Goal: Information Seeking & Learning: Learn about a topic

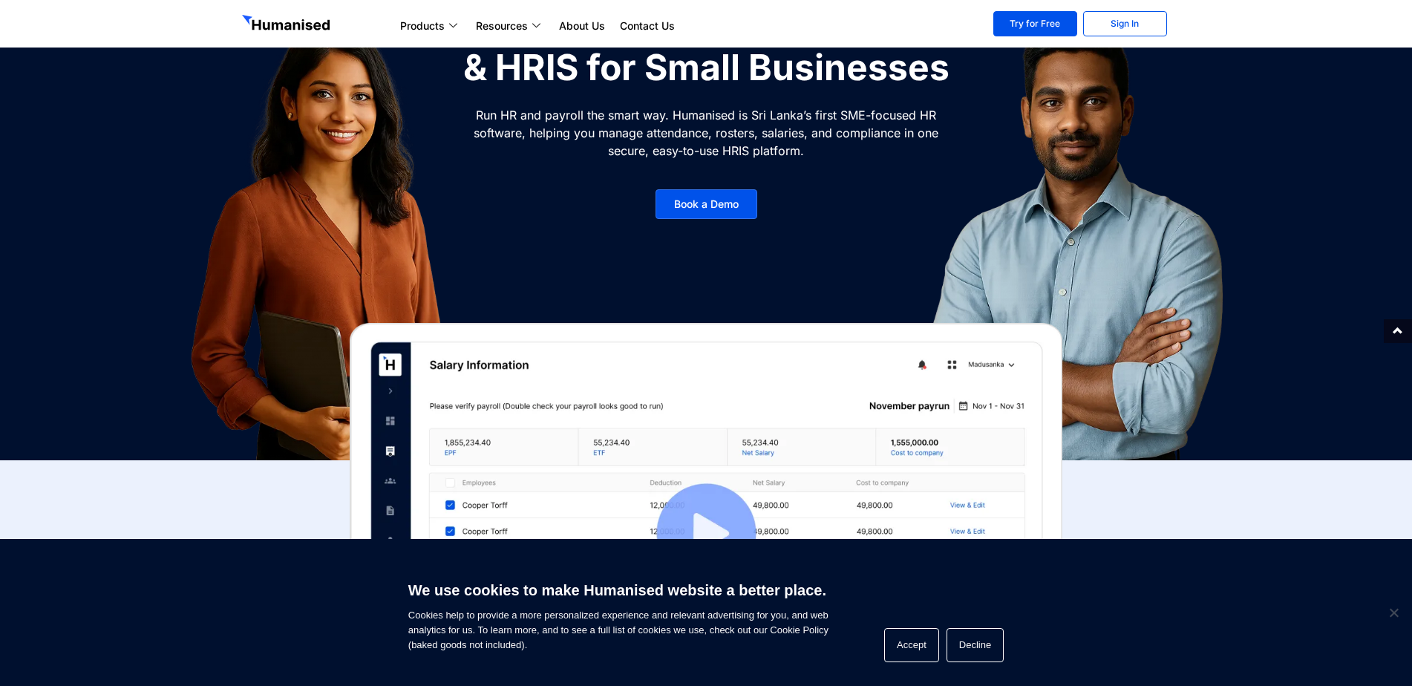
scroll to position [195, 0]
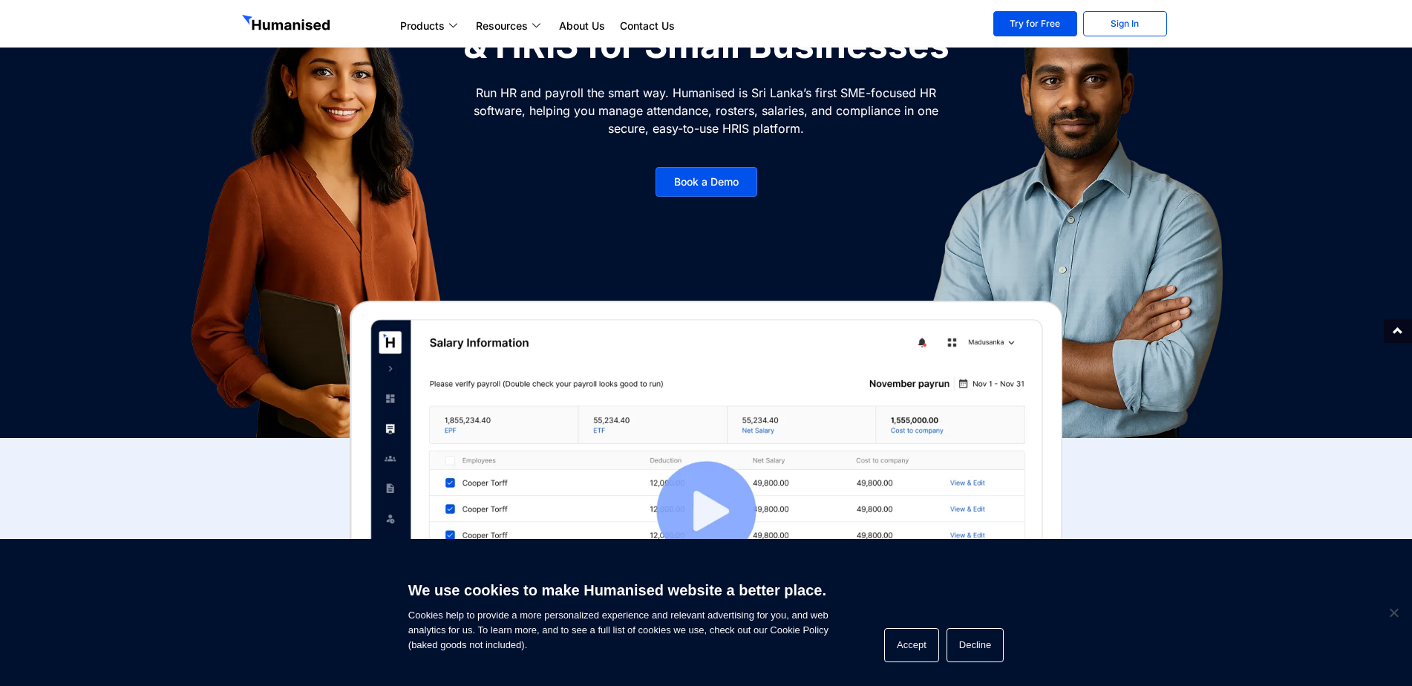
click at [913, 627] on div "We use cookies to make Humanised website a better place. Cookies help to provid…" at bounding box center [706, 612] width 1412 height 147
click at [895, 632] on button "Accept" at bounding box center [911, 645] width 55 height 34
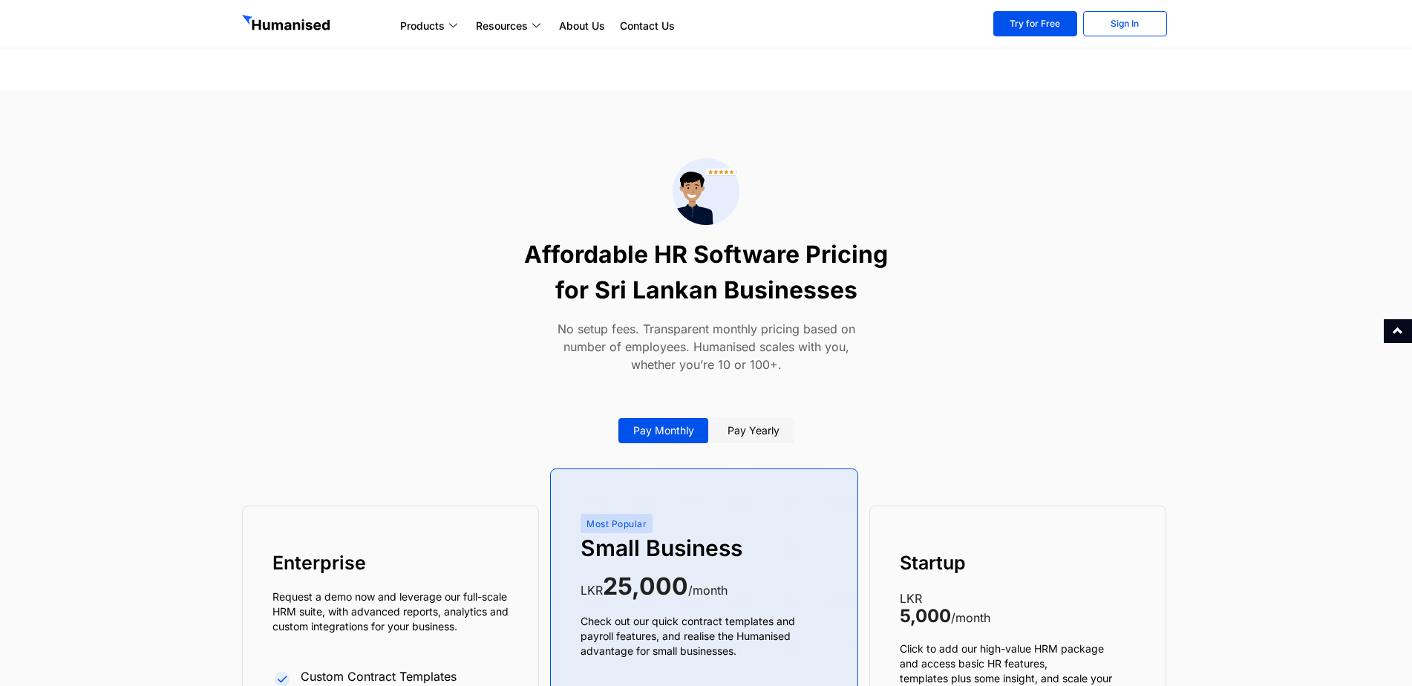
scroll to position [5300, 0]
click at [745, 443] on link "Pay yearly" at bounding box center [754, 431] width 82 height 25
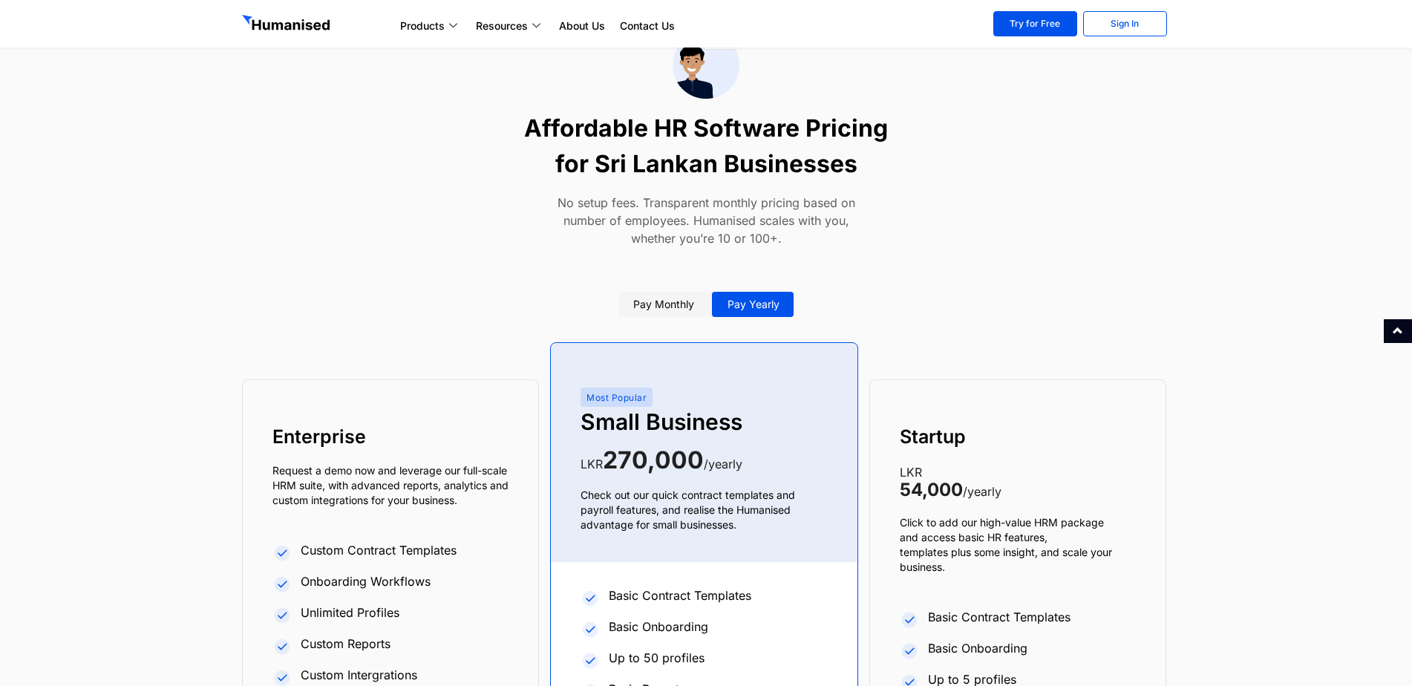
scroll to position [5441, 0]
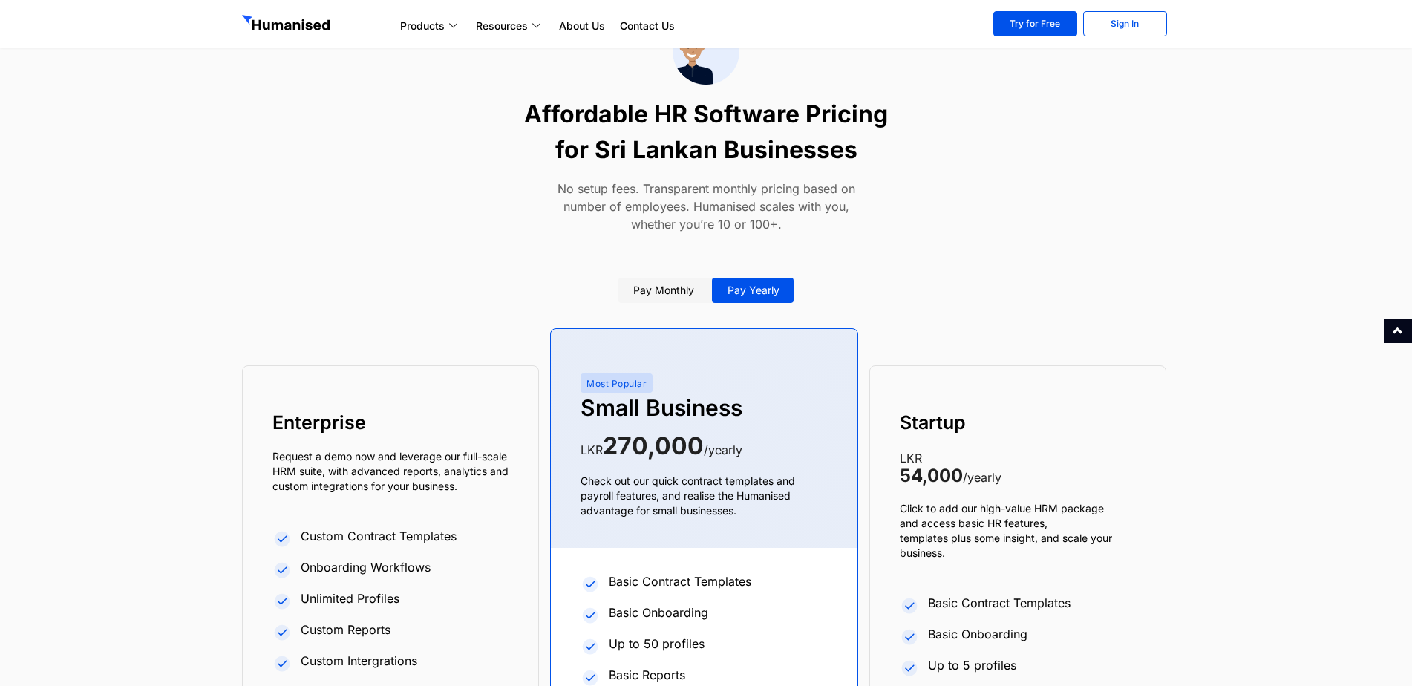
click at [674, 293] on link "Pay monthly" at bounding box center [663, 290] width 91 height 25
click at [776, 293] on link "Pay yearly" at bounding box center [754, 290] width 82 height 25
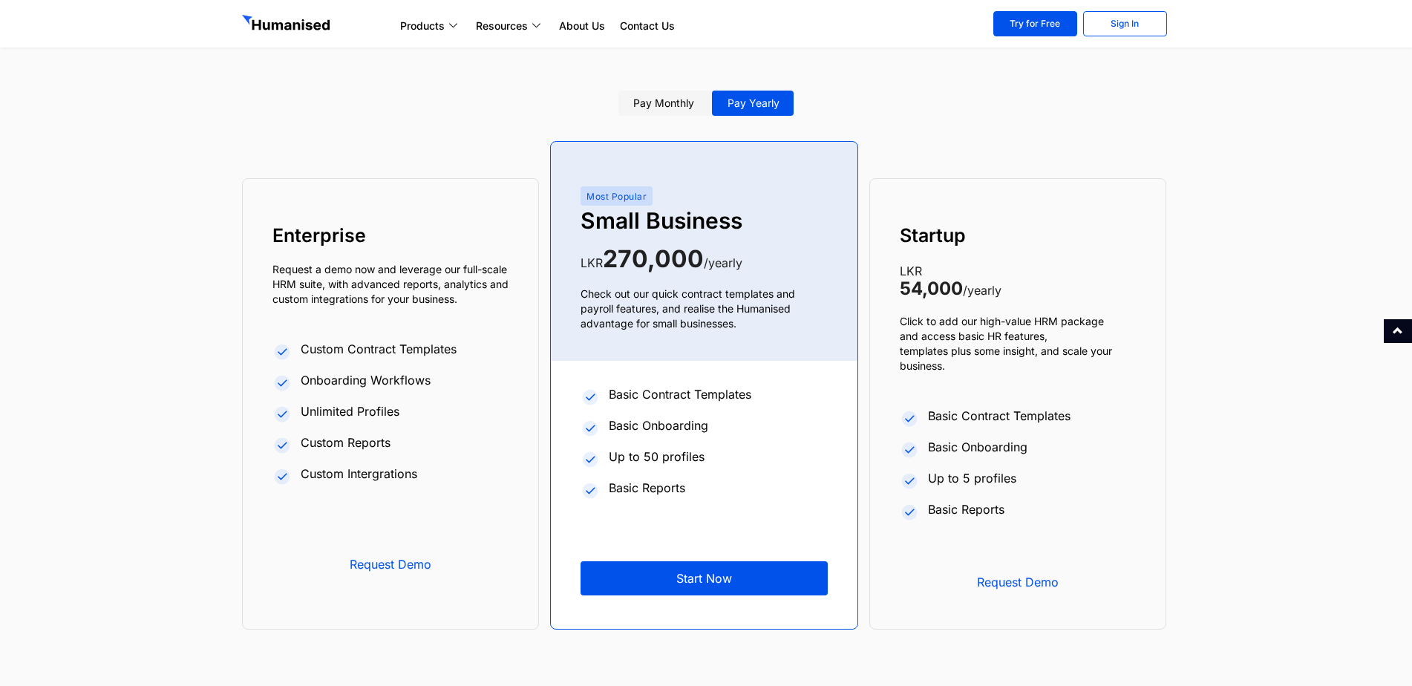
scroll to position [5628, 0]
click at [656, 104] on link "Pay monthly" at bounding box center [663, 102] width 91 height 25
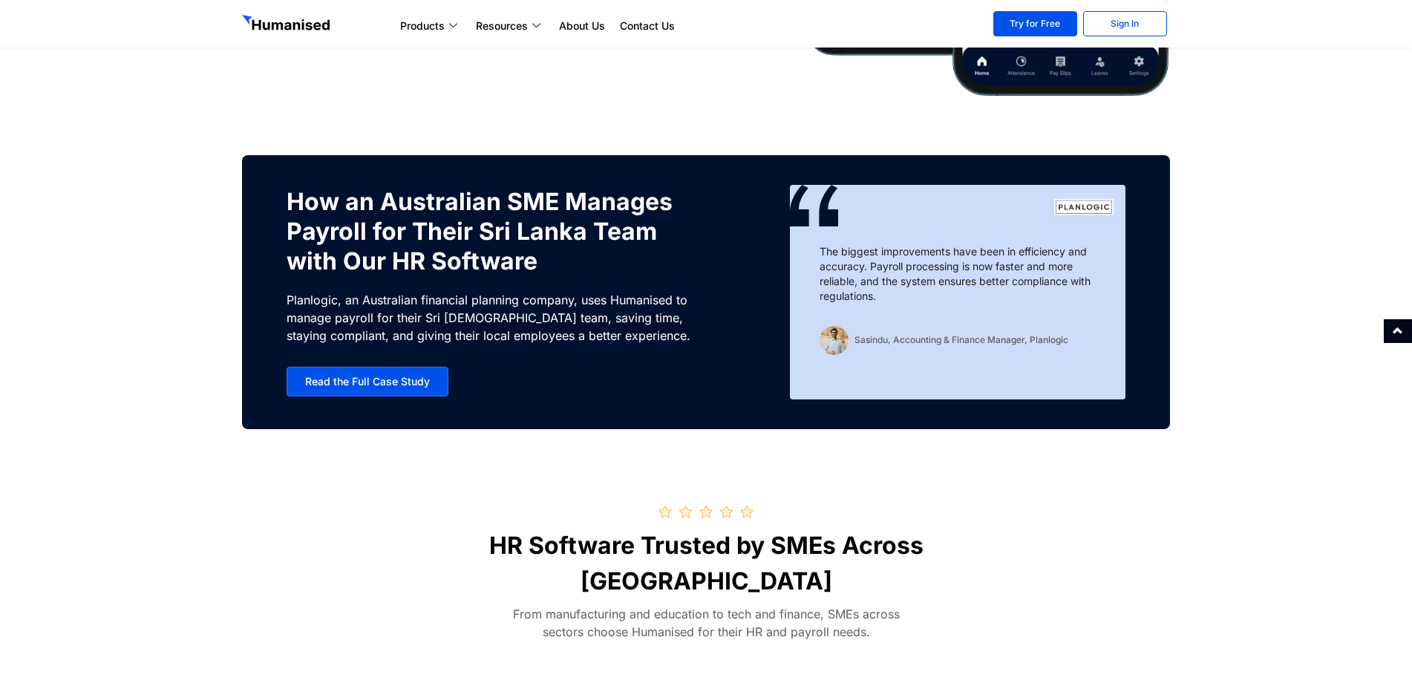
scroll to position [4497, 0]
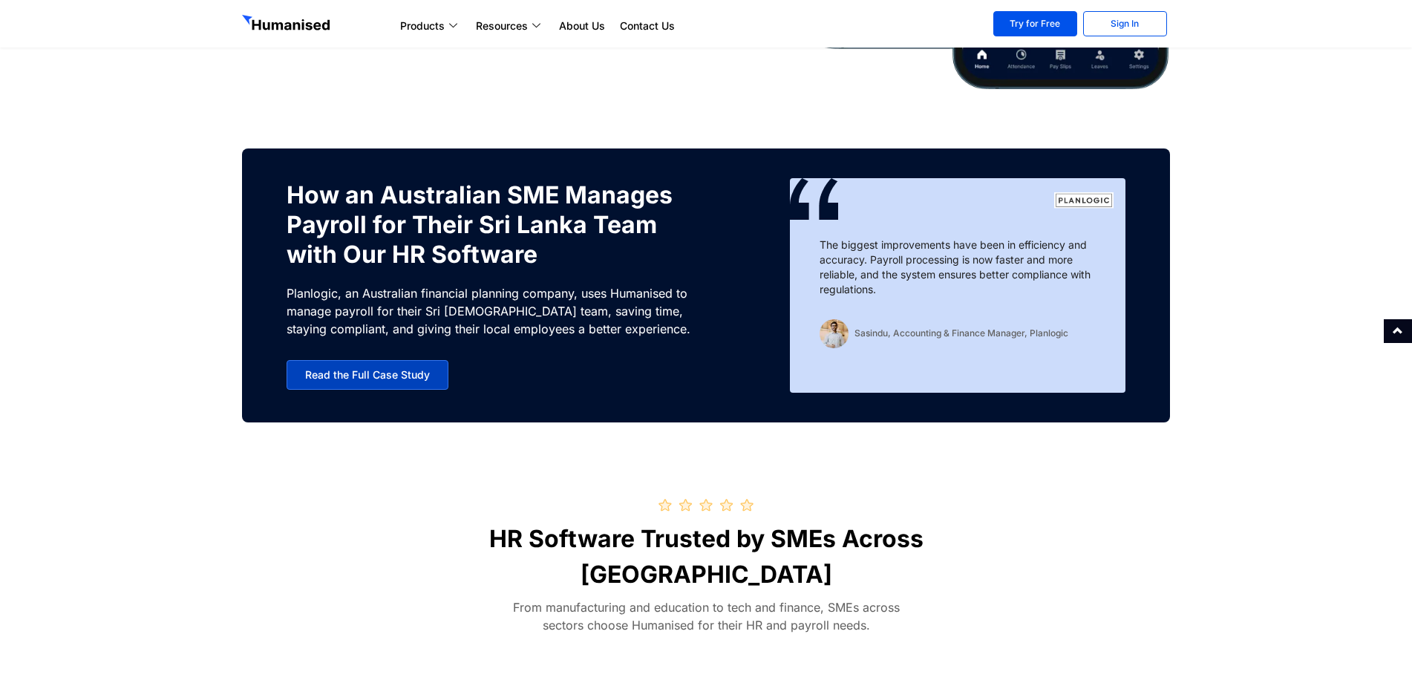
click at [406, 364] on link "Read the Full Case Study" at bounding box center [368, 375] width 162 height 30
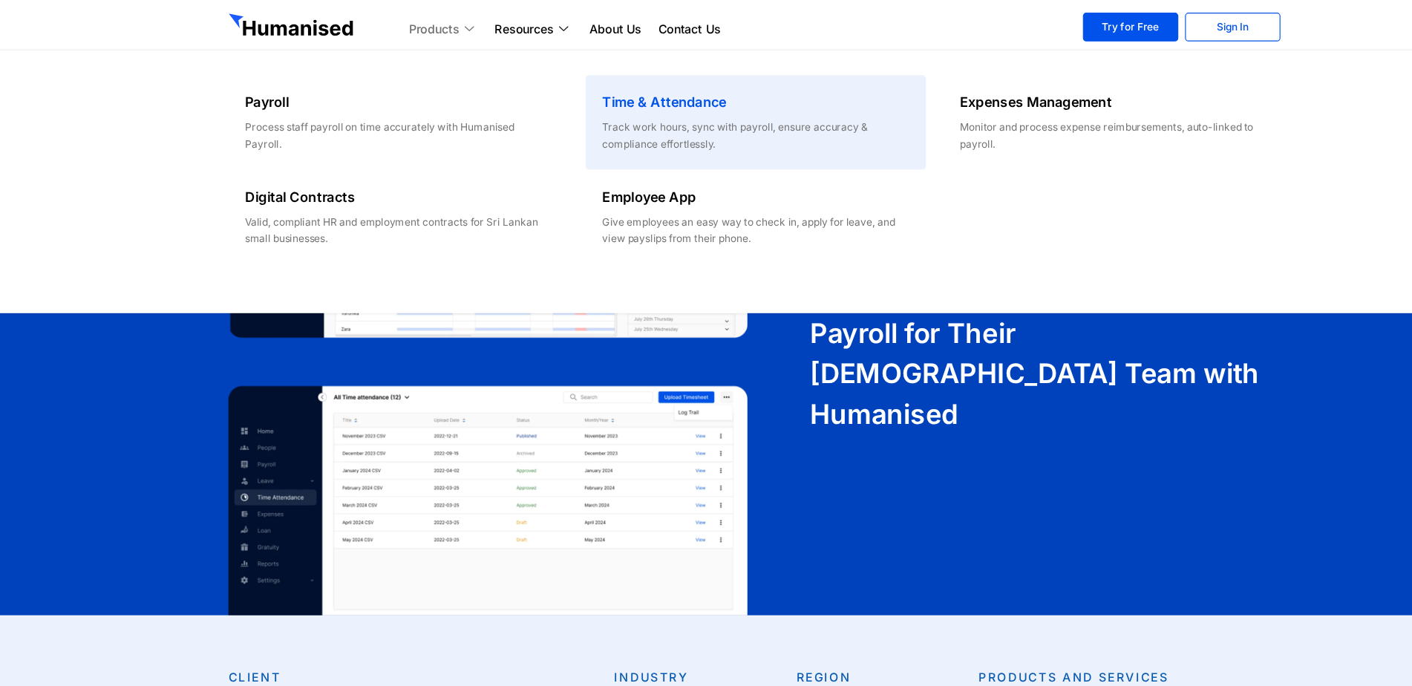
click at [700, 100] on div "Time & Attendance" at bounding box center [705, 93] width 269 height 24
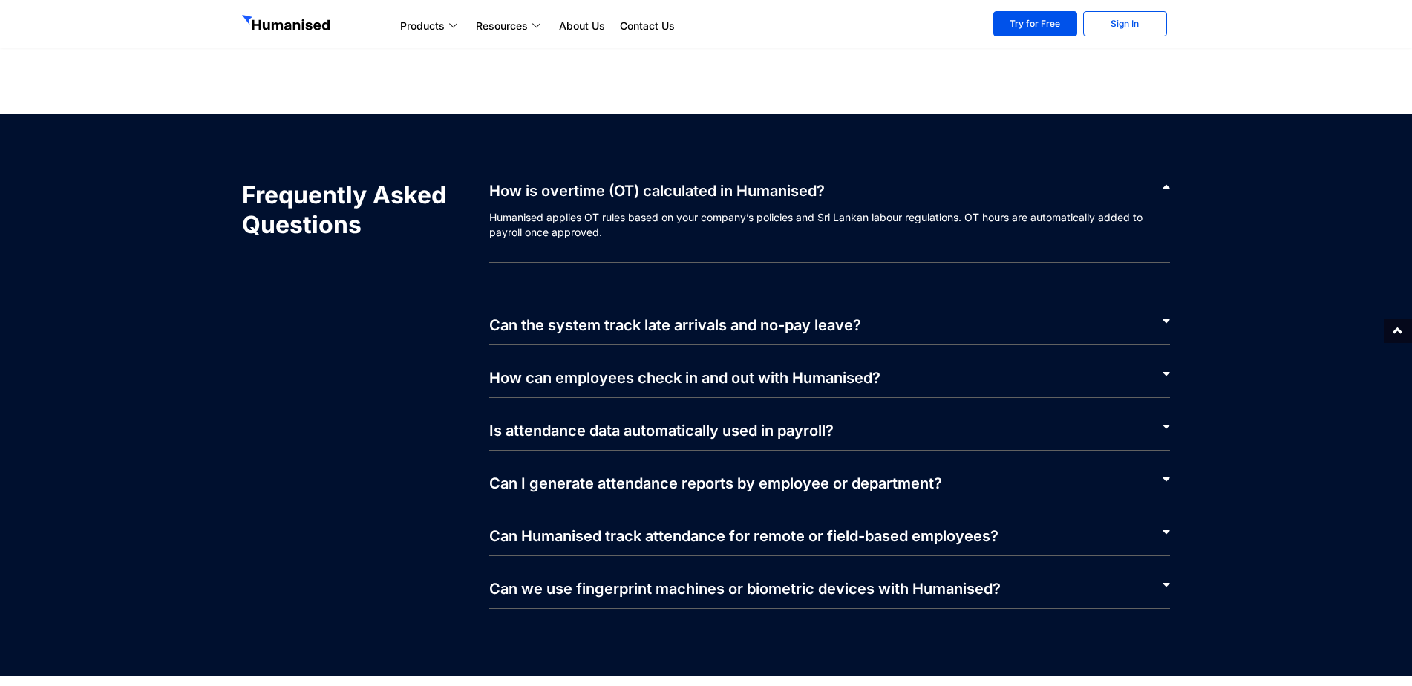
scroll to position [2917, 0]
